Goal: Information Seeking & Learning: Check status

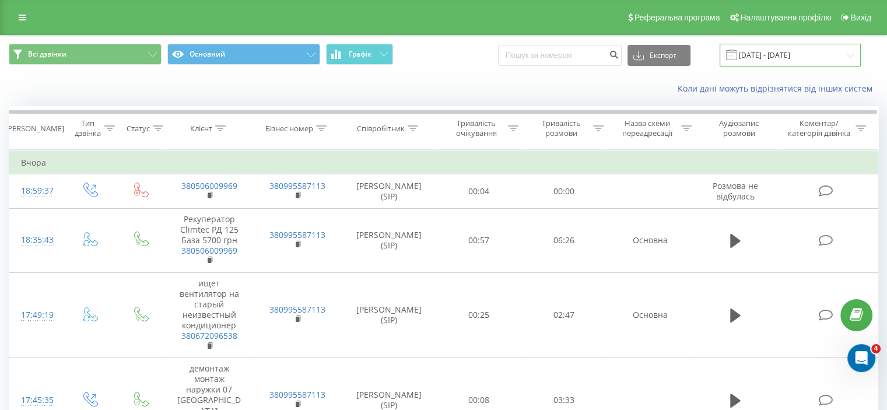
click at [773, 51] on input "20.07.2025 - 20.08.2025" at bounding box center [790, 55] width 141 height 23
click at [766, 57] on input "20.07.2025 - 20.08.2025" at bounding box center [790, 55] width 141 height 23
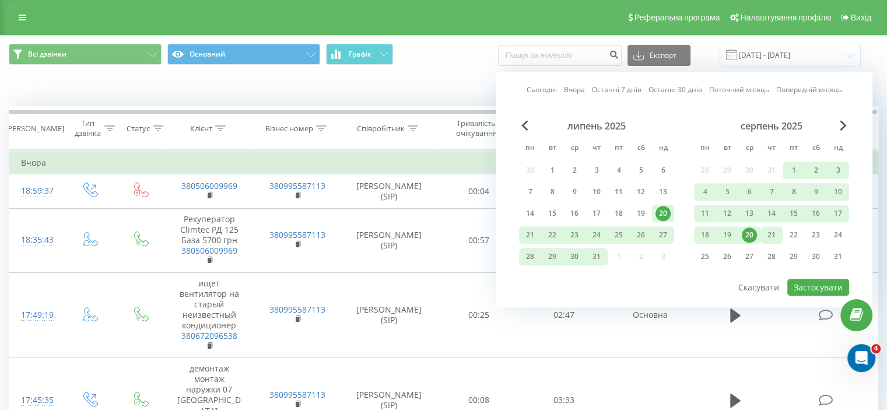
click at [773, 231] on div "21" at bounding box center [771, 234] width 15 height 15
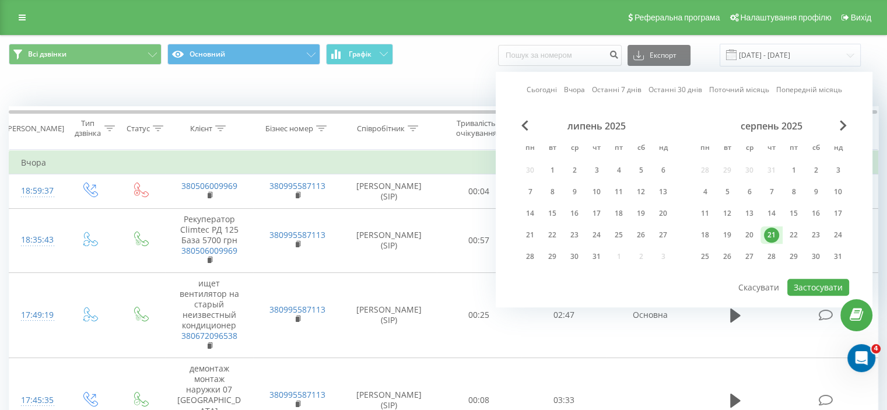
click at [773, 231] on div "21" at bounding box center [771, 234] width 15 height 15
click at [826, 279] on button "Застосувати" at bounding box center [818, 287] width 62 height 17
type input "[DATE] - [DATE]"
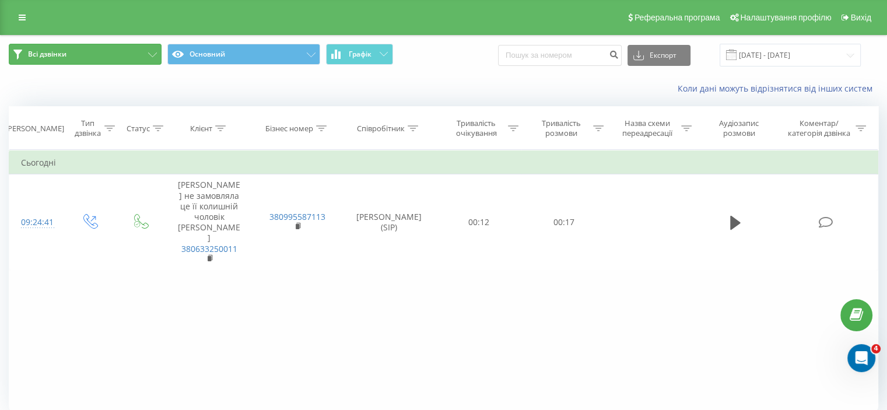
click at [150, 55] on icon at bounding box center [152, 54] width 9 height 5
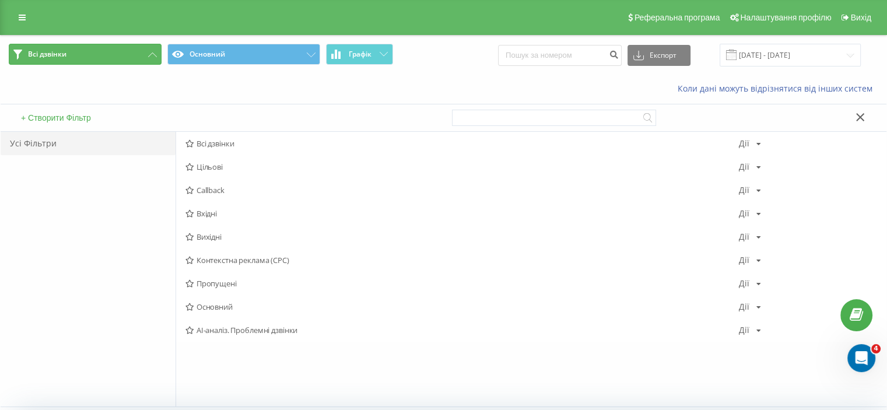
click at [150, 55] on icon at bounding box center [152, 54] width 9 height 5
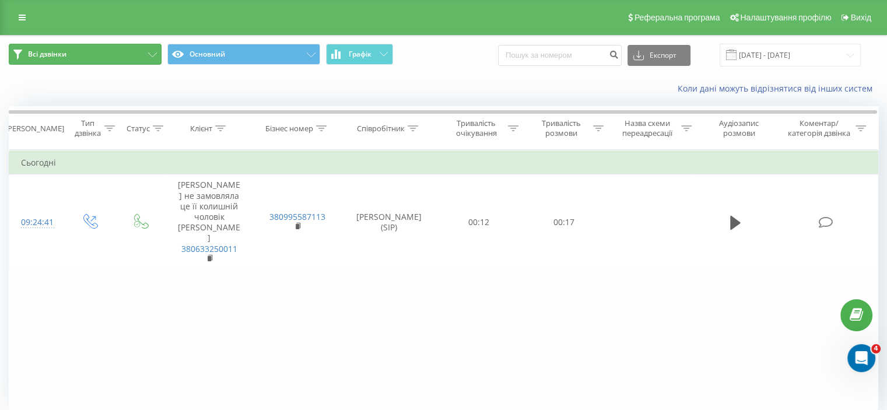
click at [153, 55] on icon at bounding box center [152, 54] width 9 height 5
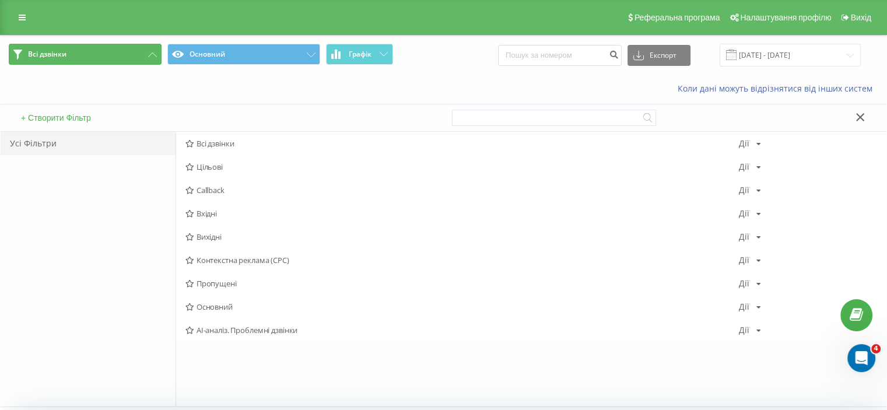
click at [68, 53] on button "Всі дзвінки" at bounding box center [85, 54] width 153 height 21
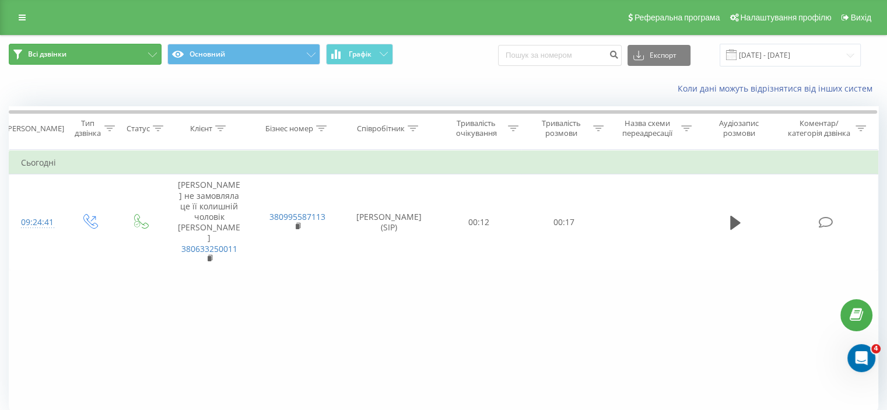
click at [139, 53] on button "Всі дзвінки" at bounding box center [85, 54] width 153 height 21
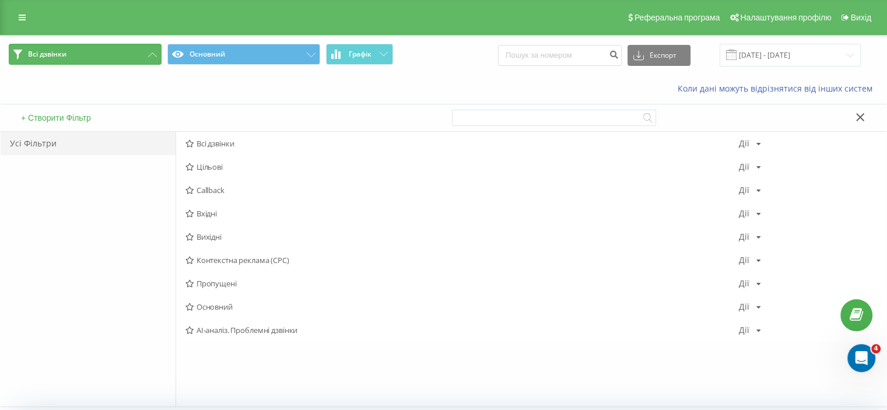
click at [146, 57] on button "Всі дзвінки" at bounding box center [85, 54] width 153 height 21
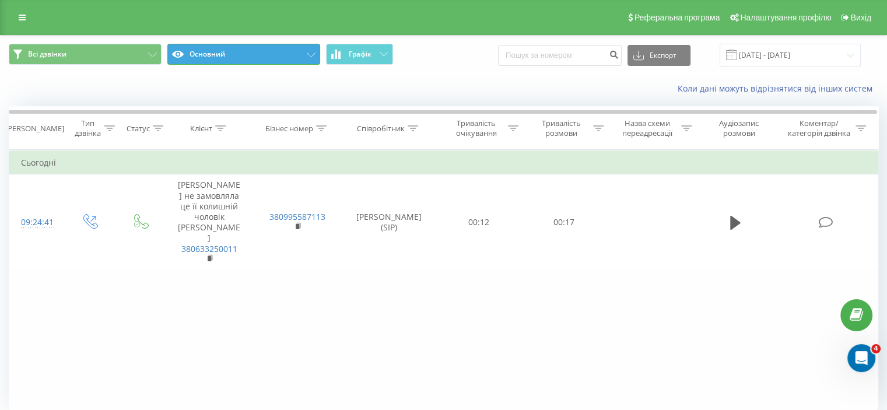
click at [308, 53] on icon at bounding box center [311, 54] width 9 height 5
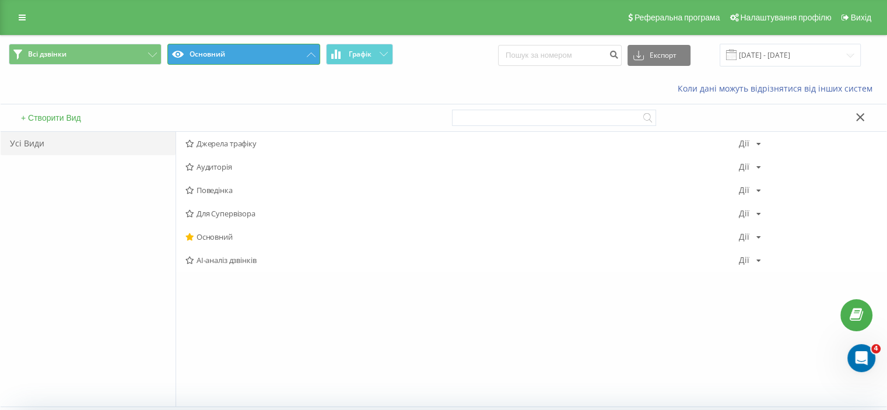
click at [308, 53] on icon at bounding box center [311, 54] width 9 height 5
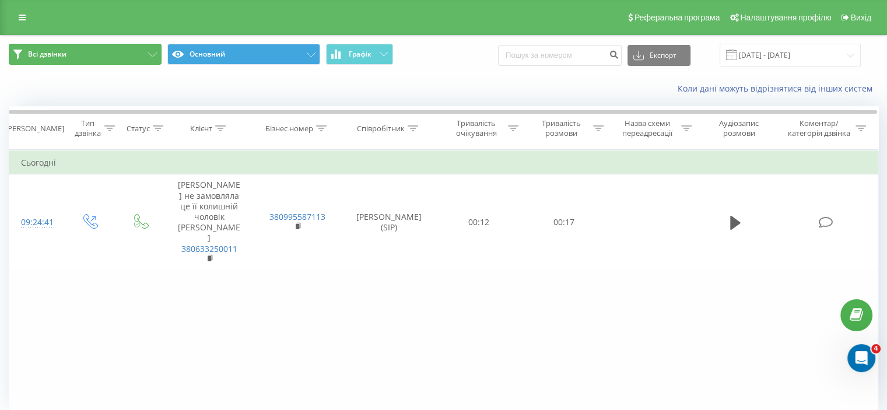
click at [93, 56] on button "Всі дзвінки" at bounding box center [85, 54] width 153 height 21
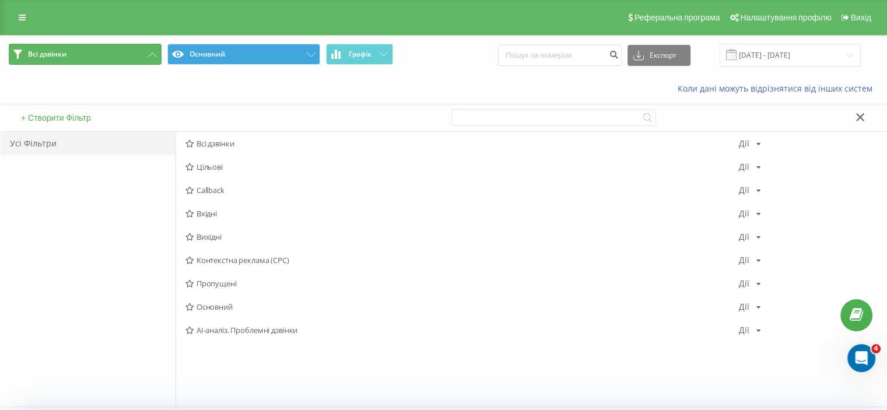
click at [93, 56] on button "Всі дзвінки" at bounding box center [85, 54] width 153 height 21
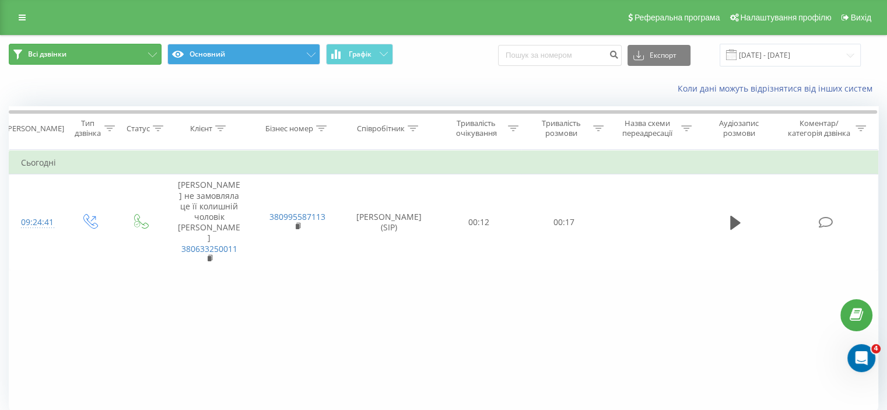
click at [93, 56] on button "Всі дзвінки" at bounding box center [85, 54] width 153 height 21
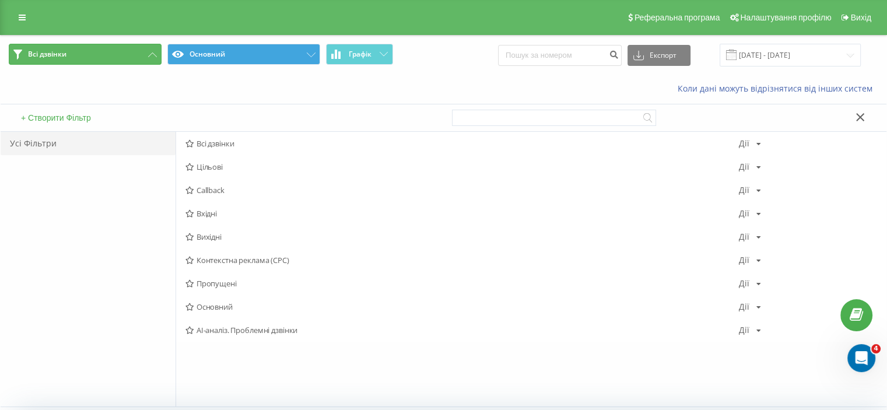
click at [29, 55] on span "Всі дзвінки" at bounding box center [47, 54] width 38 height 9
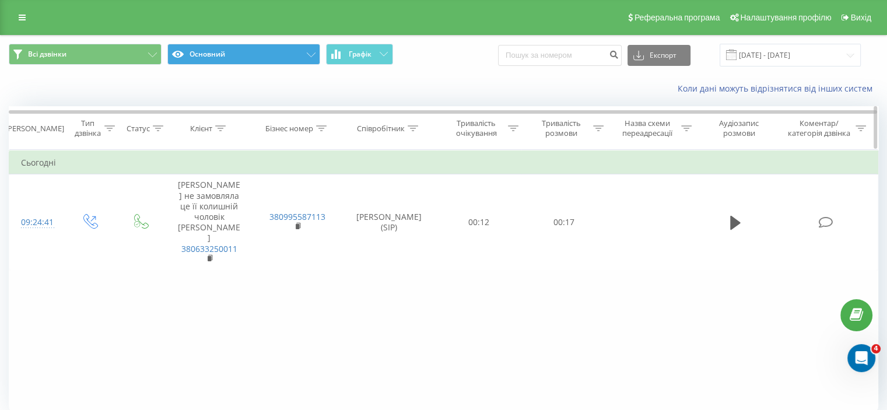
click at [108, 129] on icon at bounding box center [109, 128] width 10 height 6
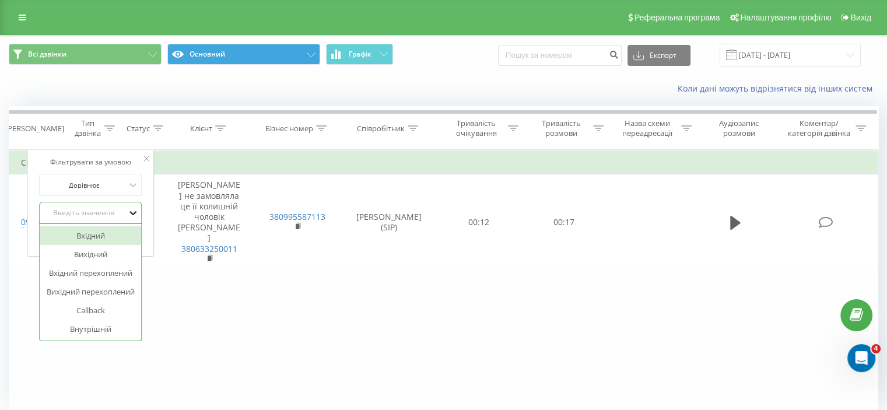
click at [131, 213] on icon at bounding box center [133, 213] width 12 height 12
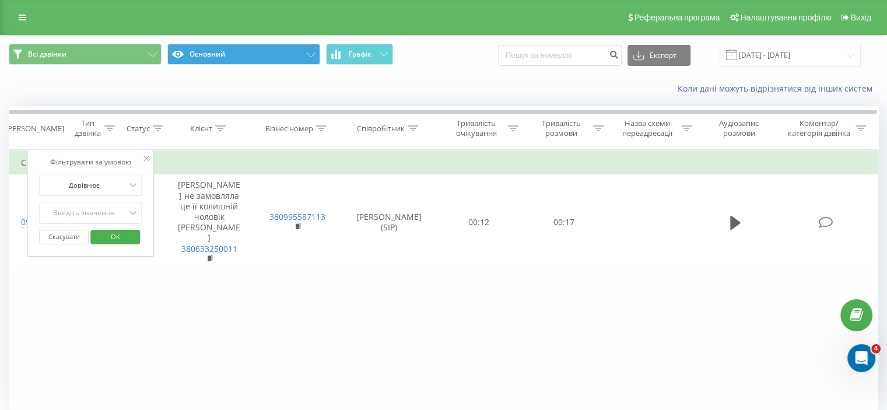
click at [256, 313] on div "Фільтрувати за умовою Дорівнює Введіть значення Скасувати OK Фільтрувати за умо…" at bounding box center [443, 281] width 869 height 262
click at [146, 156] on icon at bounding box center [146, 159] width 6 height 6
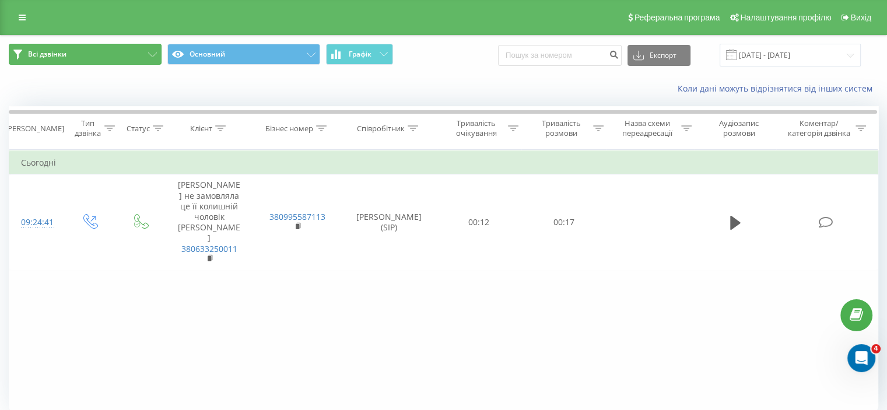
click at [147, 54] on button "Всі дзвінки" at bounding box center [85, 54] width 153 height 21
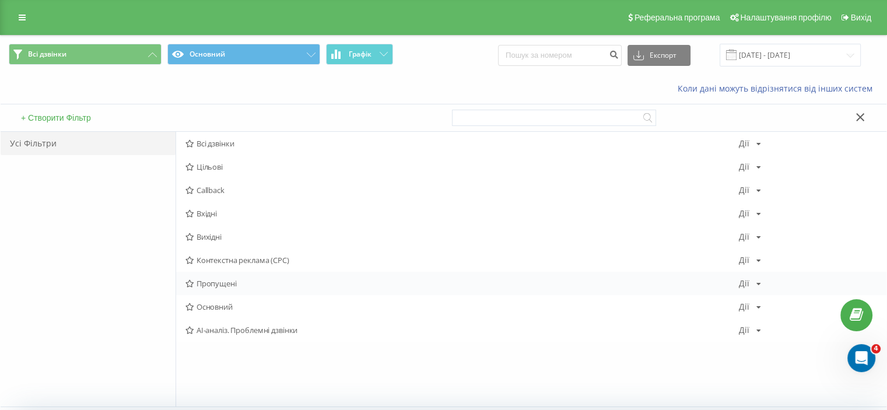
click at [238, 287] on div "Пропущені Дії Редагувати Копіювати Видалити За замовчуванням Поділитися" at bounding box center [531, 283] width 710 height 23
click at [230, 279] on span "Пропущені" at bounding box center [461, 283] width 553 height 8
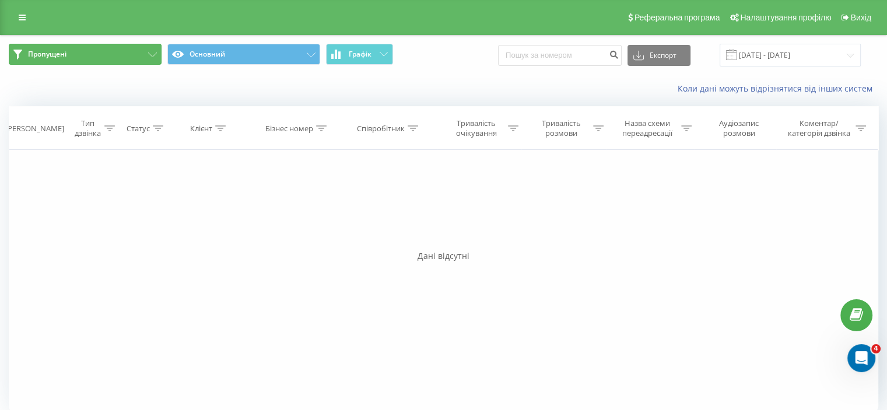
click at [153, 58] on button "Пропущені" at bounding box center [85, 54] width 153 height 21
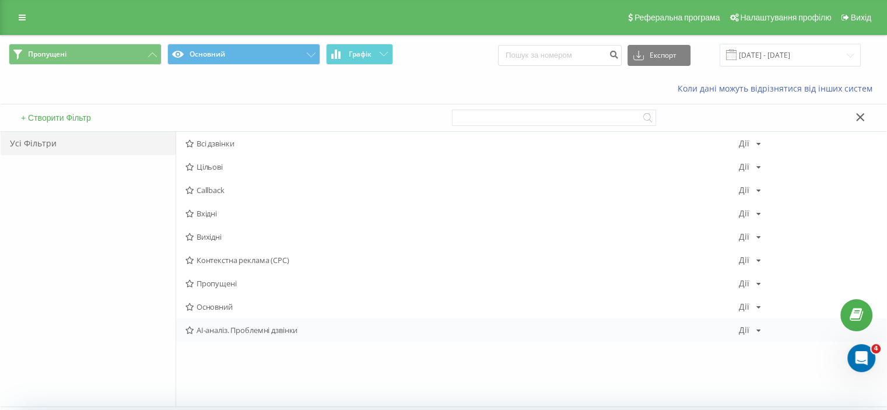
click at [232, 333] on span "AI-аналіз. Проблемні дзвінки" at bounding box center [461, 330] width 553 height 8
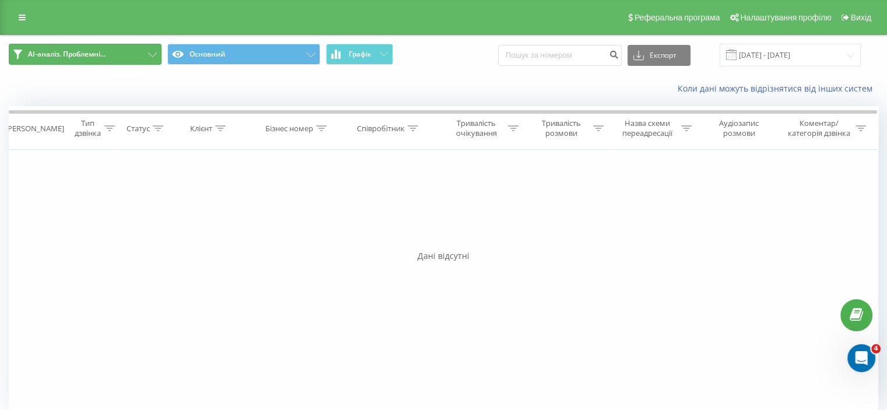
click at [139, 55] on button "AI-аналіз. Проблемні..." at bounding box center [85, 54] width 153 height 21
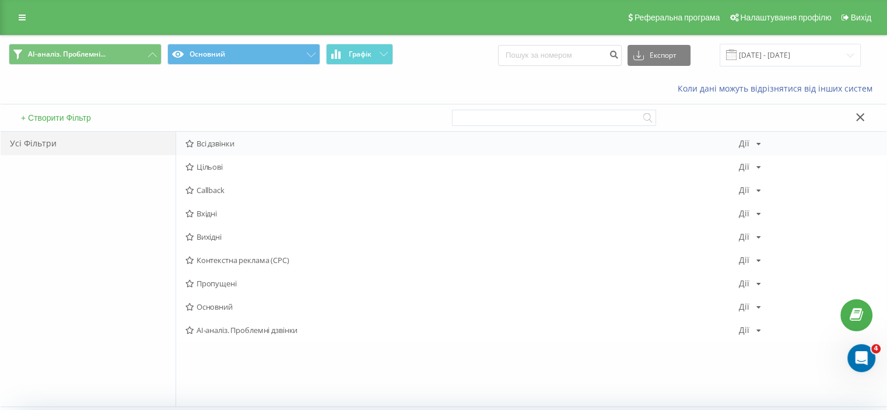
click at [214, 144] on span "Всі дзвінки" at bounding box center [461, 143] width 553 height 8
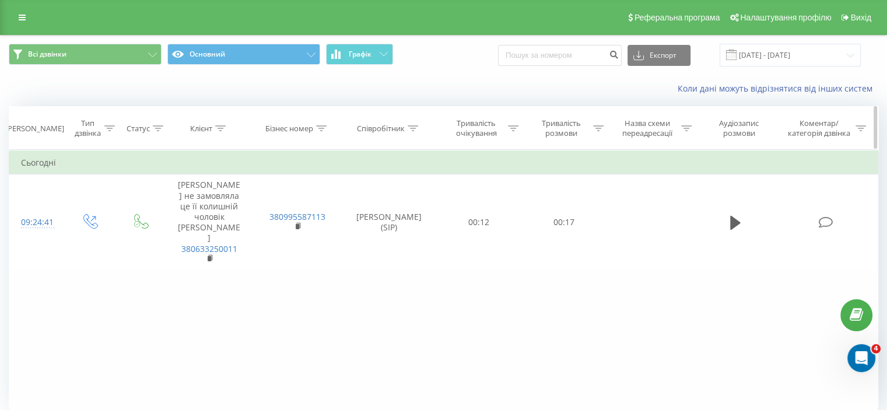
click at [108, 125] on icon at bounding box center [109, 128] width 10 height 6
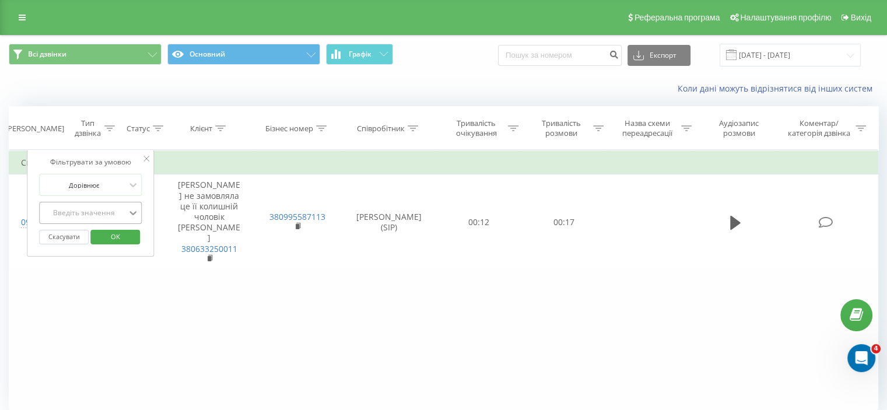
click at [135, 210] on icon at bounding box center [133, 213] width 12 height 12
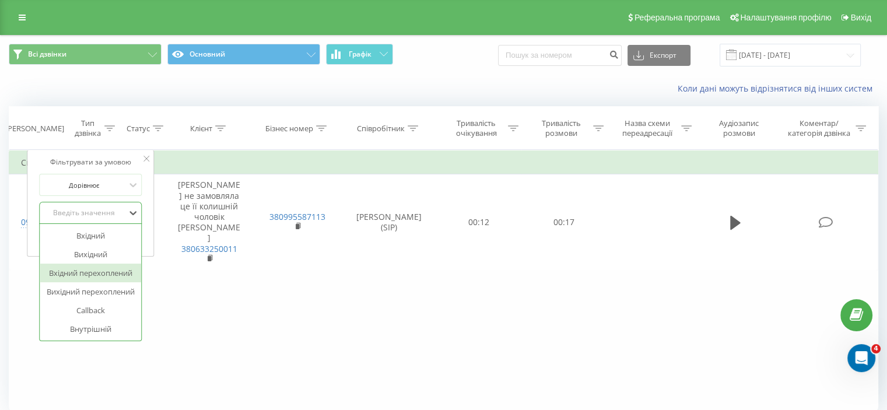
click at [121, 272] on div "Вхідний перехоплений" at bounding box center [90, 273] width 101 height 19
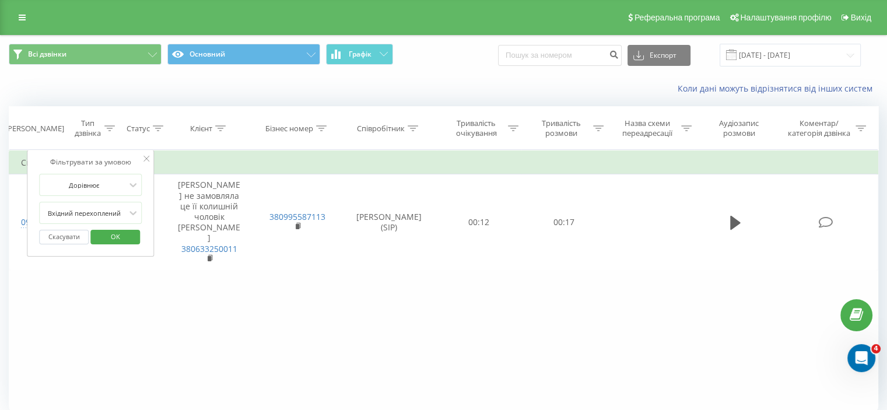
drag, startPoint x: 109, startPoint y: 237, endPoint x: 117, endPoint y: 263, distance: 27.3
click at [108, 237] on span "OK" at bounding box center [115, 236] width 33 height 18
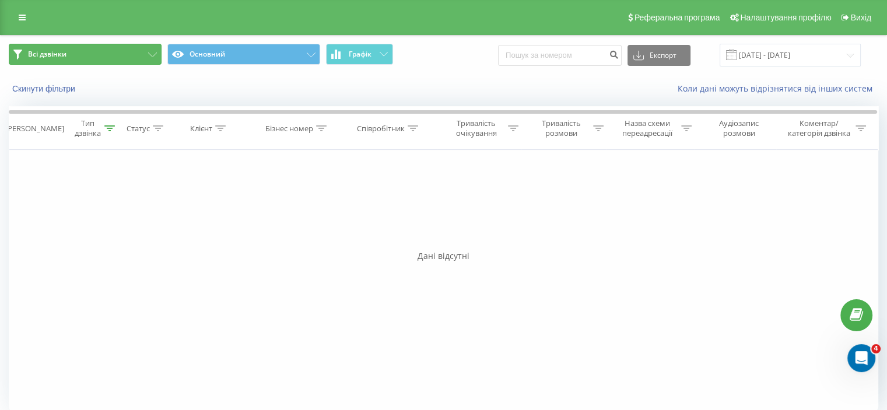
click at [157, 54] on button "Всі дзвінки" at bounding box center [85, 54] width 153 height 21
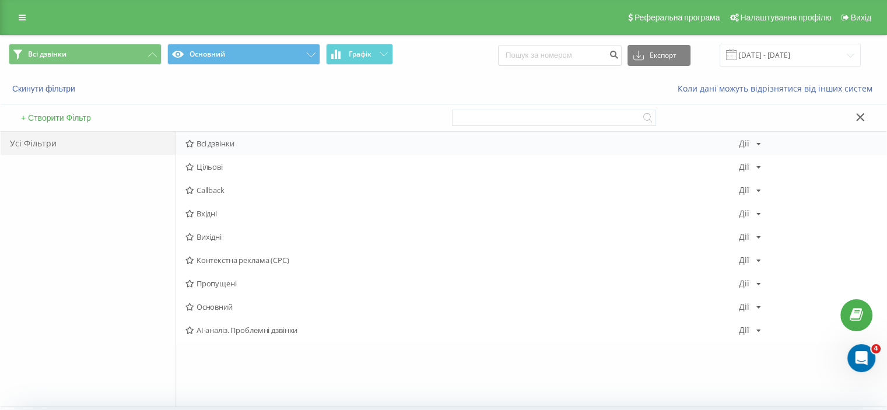
click at [206, 144] on span "Всі дзвінки" at bounding box center [461, 143] width 553 height 8
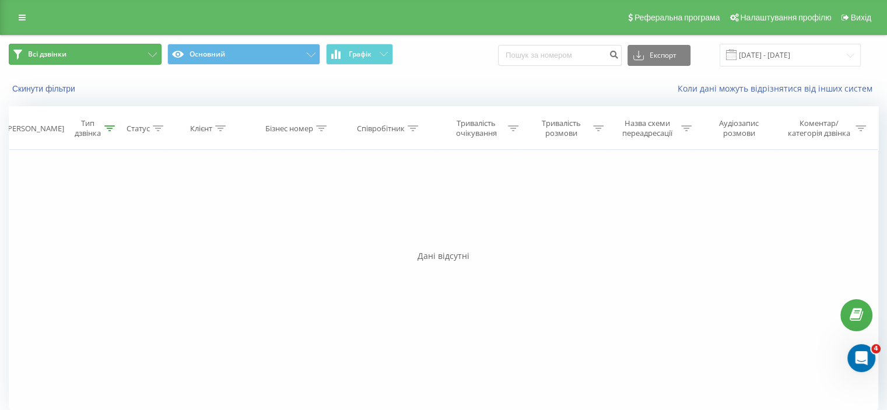
click at [145, 54] on button "Всі дзвінки" at bounding box center [85, 54] width 153 height 21
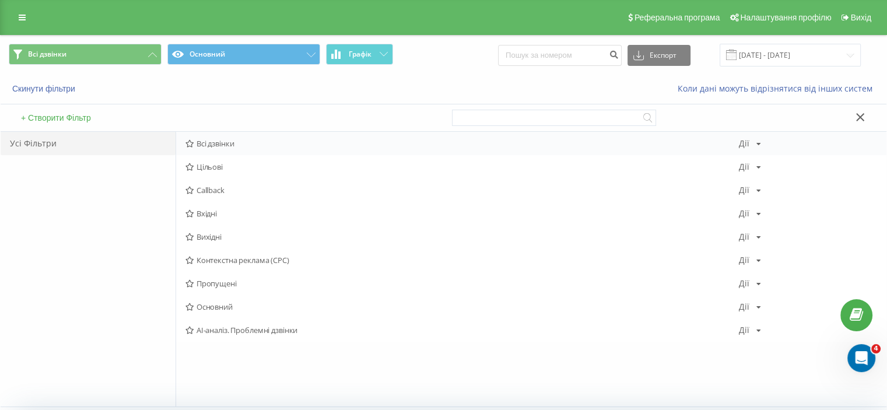
click at [211, 148] on span "Всі дзвінки" at bounding box center [461, 143] width 553 height 8
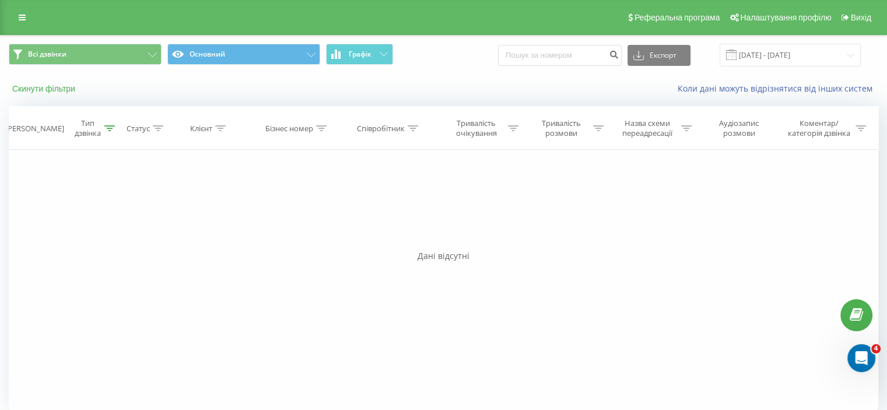
click at [63, 88] on button "Скинути фільтри" at bounding box center [45, 88] width 72 height 10
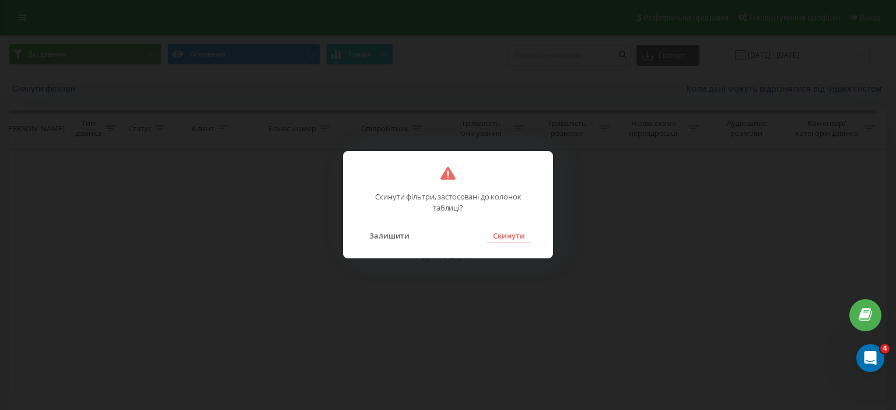
click at [506, 236] on button "Скинути" at bounding box center [509, 235] width 44 height 15
